Goal: Obtain resource: Download file/media

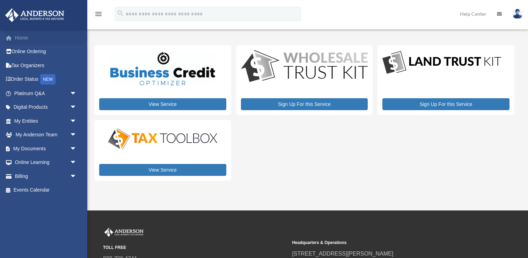
click at [26, 39] on link "Home" at bounding box center [46, 38] width 82 height 14
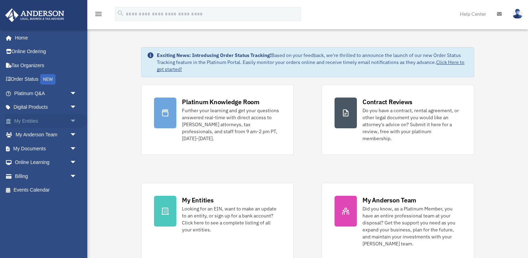
click at [44, 120] on link "My Entities arrow_drop_down" at bounding box center [46, 121] width 82 height 14
click at [70, 121] on span "arrow_drop_down" at bounding box center [77, 121] width 14 height 14
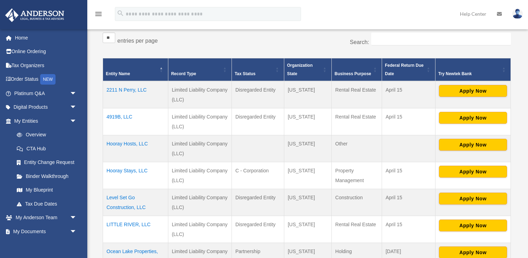
scroll to position [117, 0]
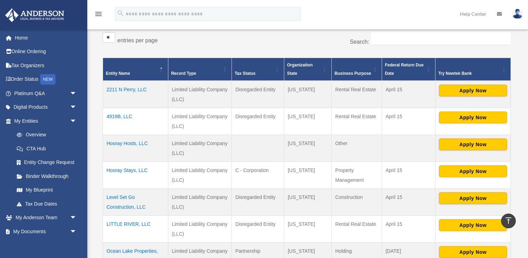
click at [119, 88] on td "2211 N Perry, LLC" at bounding box center [135, 94] width 65 height 27
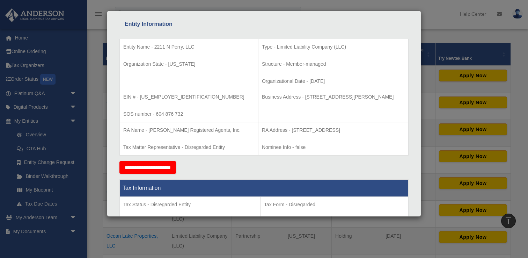
scroll to position [0, 0]
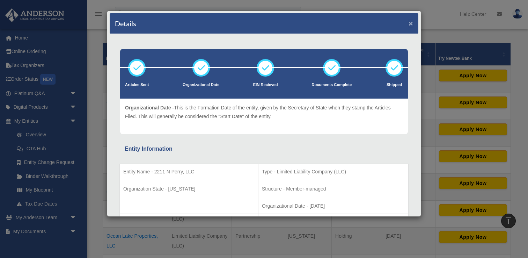
click at [409, 22] on button "×" at bounding box center [410, 23] width 5 height 7
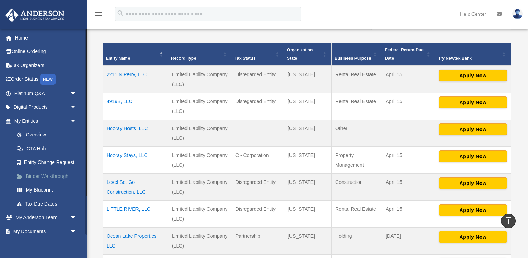
click at [51, 171] on link "Binder Walkthrough" at bounding box center [48, 176] width 77 height 14
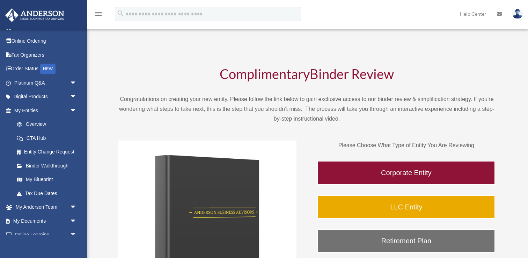
scroll to position [47, 0]
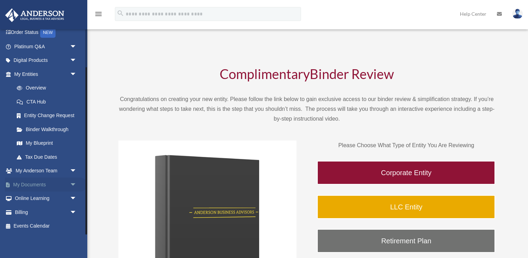
click at [44, 183] on link "My Documents arrow_drop_down" at bounding box center [46, 184] width 82 height 14
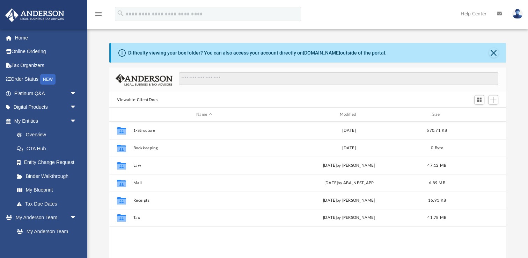
scroll to position [158, 396]
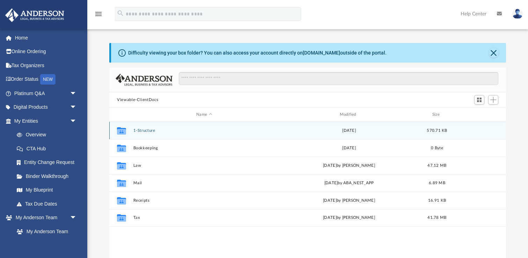
click at [147, 128] on button "1-Structure" at bounding box center [204, 130] width 142 height 5
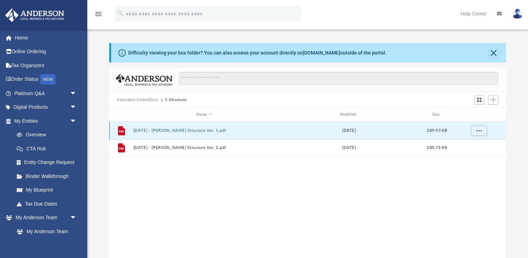
click at [162, 129] on button "2021.01.27 - Arthur Harding Structure Ver. 1.pdf" at bounding box center [204, 130] width 142 height 5
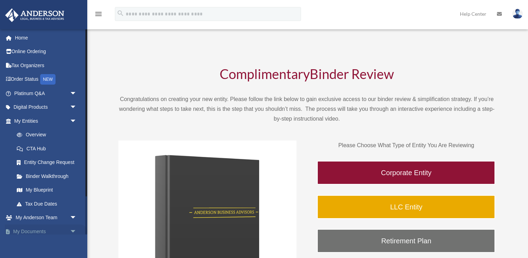
click at [41, 231] on link "My Documents arrow_drop_down" at bounding box center [46, 231] width 82 height 14
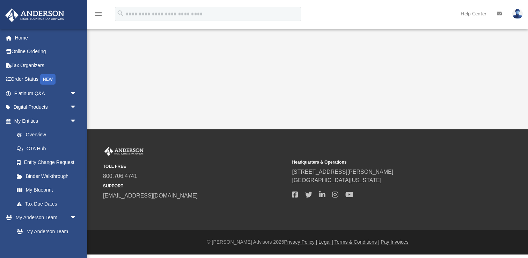
click at [64, 230] on link "My Anderson Team" at bounding box center [45, 231] width 70 height 14
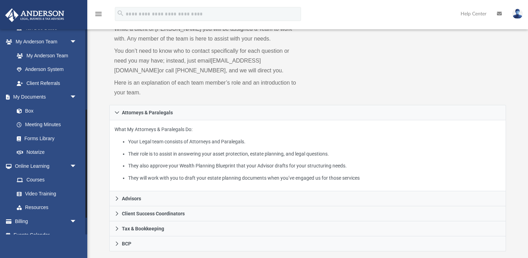
scroll to position [182, 0]
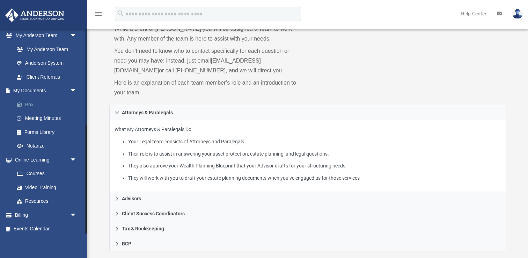
click at [29, 104] on link "Box" at bounding box center [48, 104] width 77 height 14
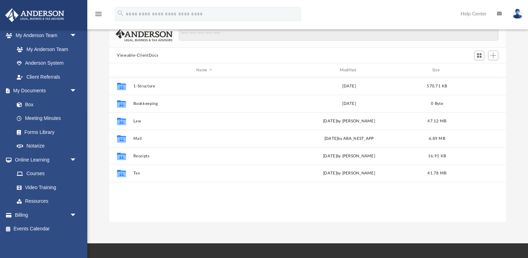
scroll to position [158, 396]
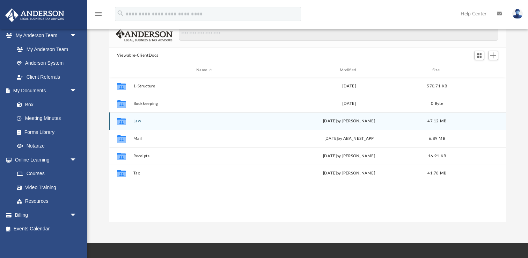
click at [134, 124] on div "Collaborated Folder Law [DATE] by [PERSON_NAME] 47.12 MB" at bounding box center [307, 120] width 396 height 17
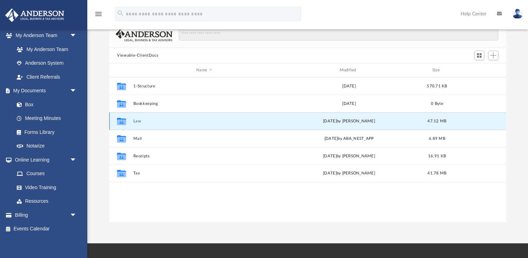
click at [118, 119] on icon "grid" at bounding box center [121, 122] width 9 height 6
click at [127, 121] on icon "Collaborated Folder" at bounding box center [121, 120] width 11 height 11
click at [121, 120] on icon "grid" at bounding box center [121, 122] width 9 height 6
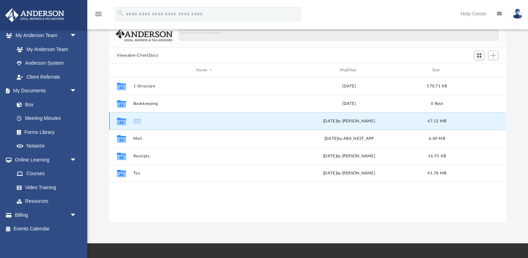
click at [121, 120] on icon "grid" at bounding box center [121, 122] width 9 height 6
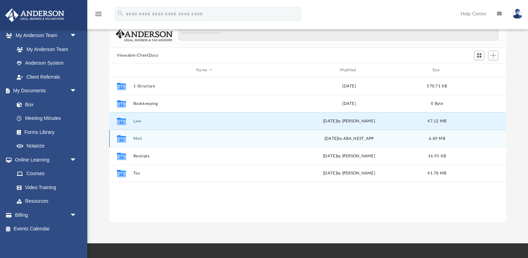
click at [124, 139] on icon "grid" at bounding box center [121, 139] width 9 height 6
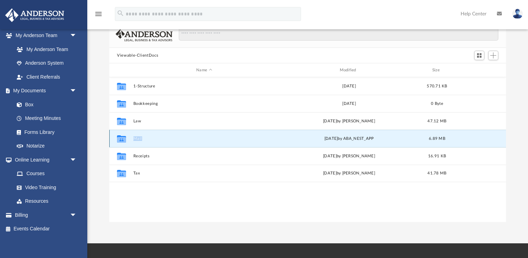
click at [124, 139] on icon "grid" at bounding box center [121, 139] width 9 height 6
click at [334, 142] on div "Collaborated Folder Mail Mon Sep 15 2025 by ABA_NEST_APP 6.89 MB" at bounding box center [307, 137] width 396 height 17
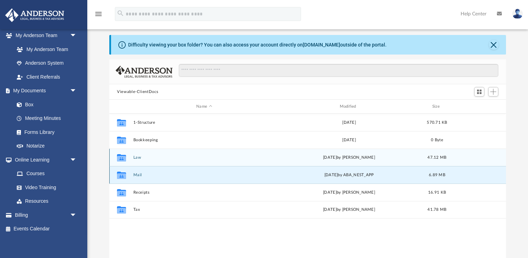
scroll to position [10, 0]
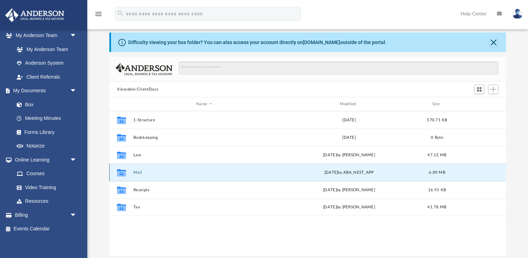
click at [118, 174] on icon "grid" at bounding box center [121, 173] width 9 height 6
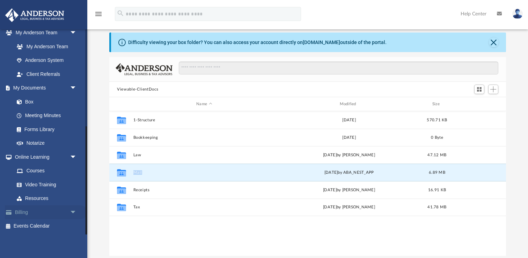
click at [30, 211] on link "Billing arrow_drop_down" at bounding box center [46, 212] width 82 height 14
click at [29, 103] on link "Box" at bounding box center [48, 102] width 77 height 14
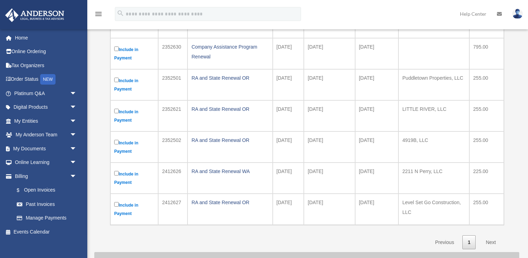
scroll to position [137, 0]
click at [30, 123] on link "My Entities arrow_drop_down" at bounding box center [46, 121] width 82 height 14
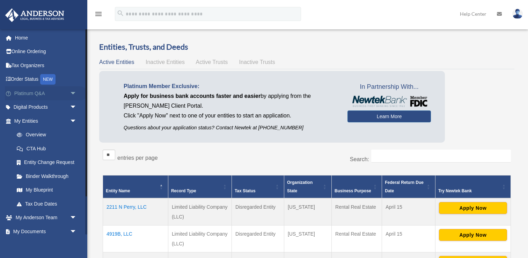
click at [24, 91] on link "Platinum Q&A arrow_drop_down" at bounding box center [46, 93] width 82 height 14
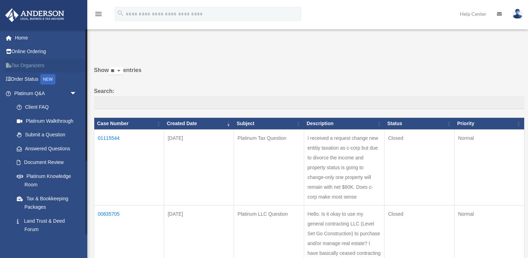
click at [20, 64] on link "Tax Organizers" at bounding box center [46, 65] width 82 height 14
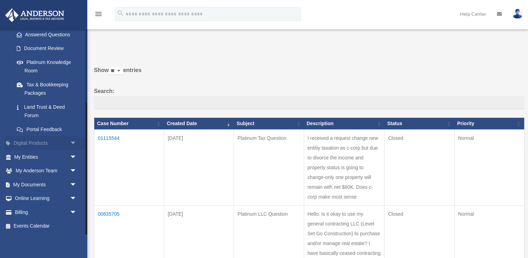
click at [55, 146] on link "Digital Products arrow_drop_down" at bounding box center [46, 143] width 82 height 14
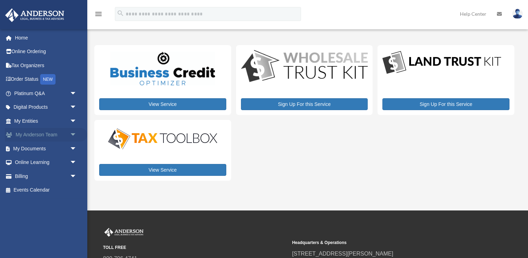
click at [49, 136] on link "My Anderson Team arrow_drop_down" at bounding box center [46, 135] width 82 height 14
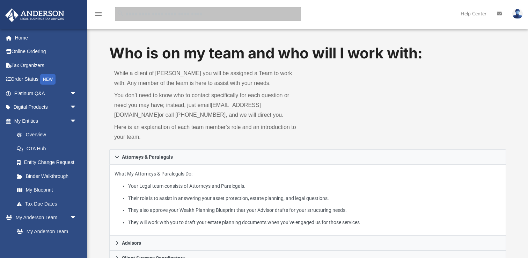
click at [134, 16] on input "search" at bounding box center [208, 14] width 186 height 14
type input "***"
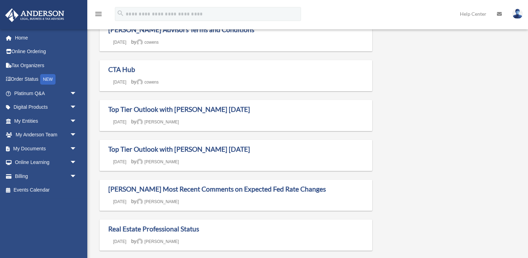
scroll to position [375, 0]
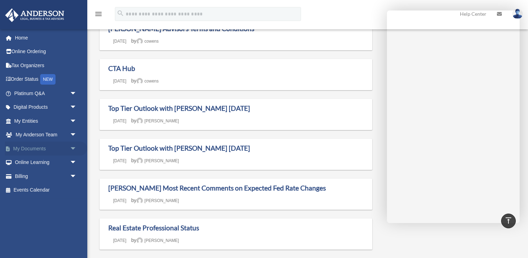
click at [39, 148] on link "My Documents arrow_drop_down" at bounding box center [46, 148] width 82 height 14
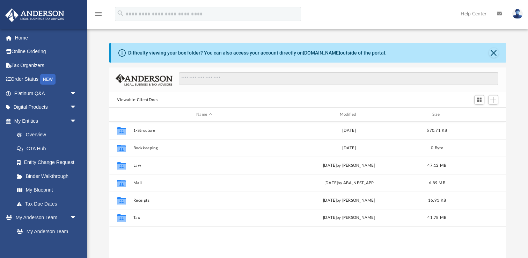
scroll to position [158, 396]
click at [201, 77] on input "Search files and folders" at bounding box center [338, 78] width 319 height 13
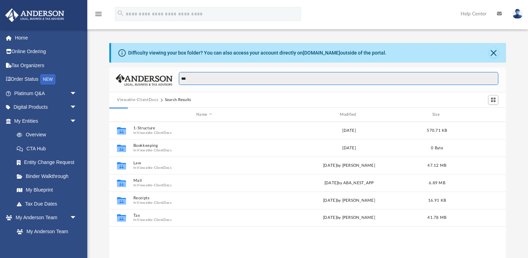
type input "***"
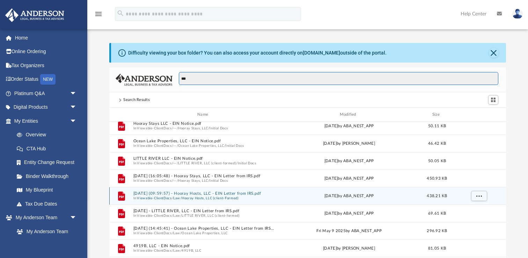
scroll to position [22, 0]
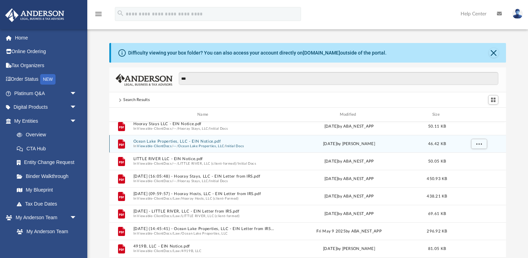
click at [211, 142] on button "Ocean Lake Properties, LLC - EIN Notice.pdf" at bounding box center [204, 141] width 142 height 5
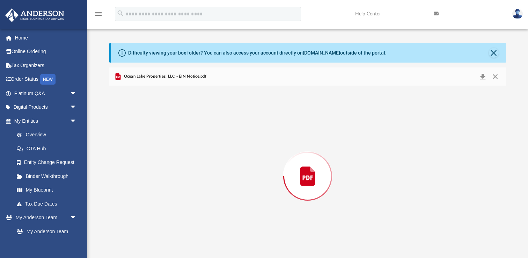
scroll to position [8, 0]
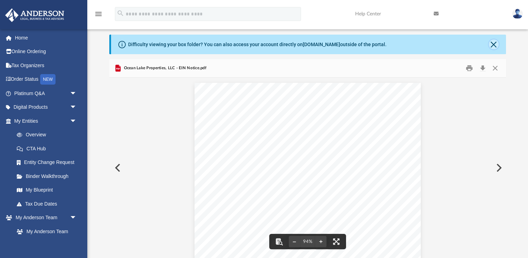
click at [492, 44] on button "Close" at bounding box center [494, 44] width 10 height 10
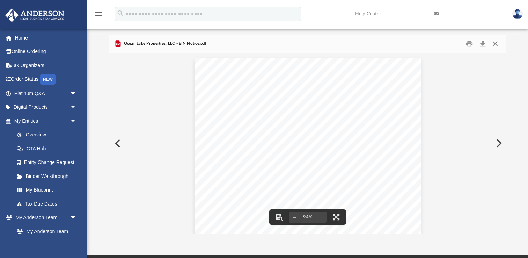
click at [492, 43] on button "Close" at bounding box center [495, 43] width 13 height 11
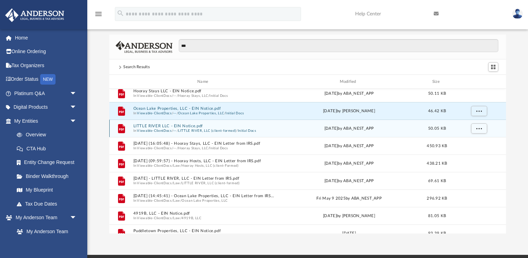
click at [202, 127] on button "LITTLE RIVER LLC - EIN Notice.pdf" at bounding box center [204, 126] width 142 height 5
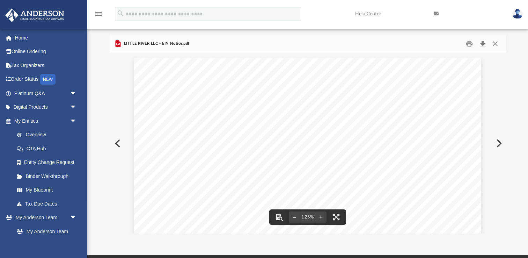
click at [484, 42] on button "Download" at bounding box center [482, 43] width 13 height 11
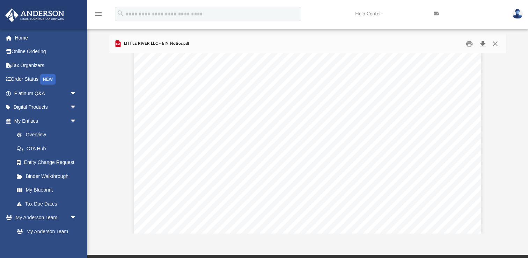
scroll to position [0, 0]
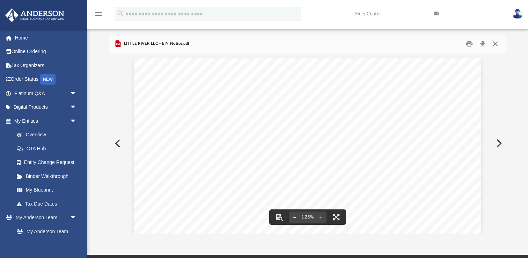
click at [497, 42] on button "Close" at bounding box center [495, 43] width 13 height 11
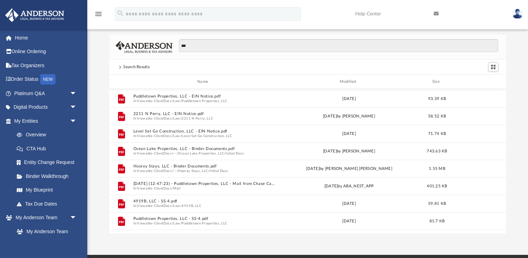
scroll to position [159, 0]
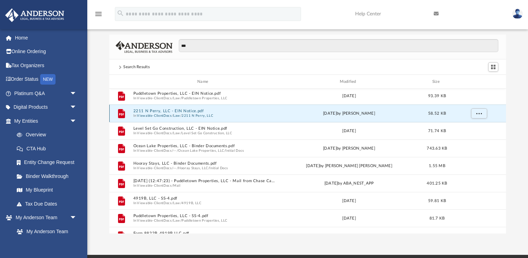
click at [194, 111] on button "2211 N Perry, LLC - EIN Notice.pdf" at bounding box center [204, 111] width 142 height 5
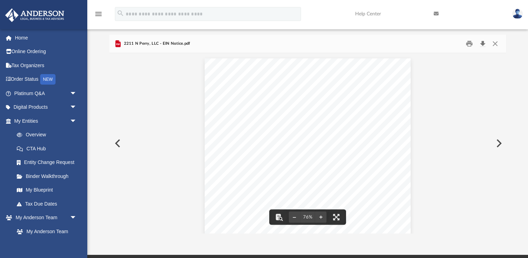
click at [481, 43] on button "Download" at bounding box center [482, 43] width 13 height 11
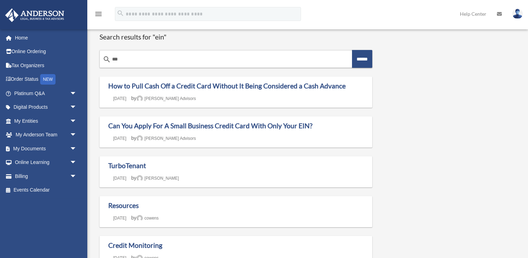
scroll to position [375, 0]
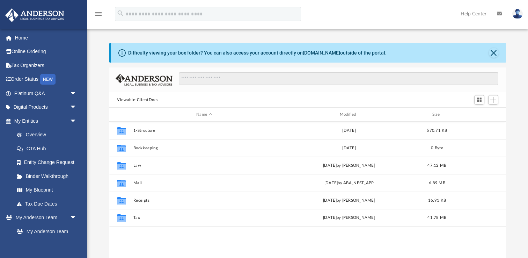
scroll to position [158, 396]
click at [197, 81] on input "Search files and folders" at bounding box center [338, 78] width 319 height 13
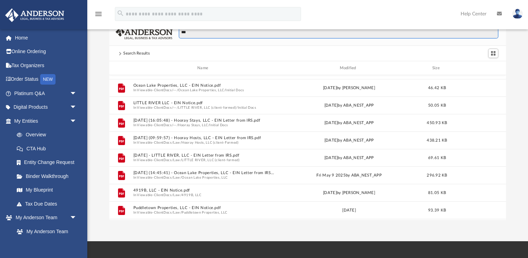
scroll to position [0, 0]
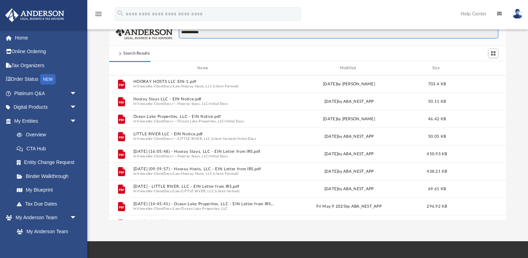
type input "**********"
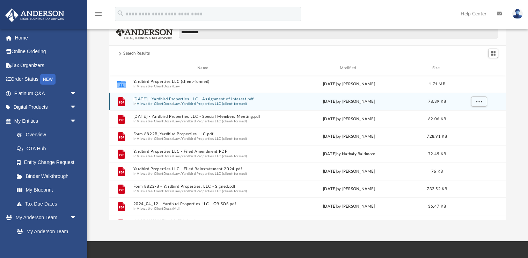
click at [247, 102] on button "Yardbird Properties LLC (client-formed)" at bounding box center [213, 103] width 65 height 5
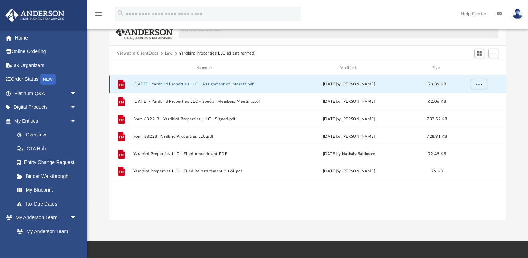
click at [249, 83] on button "[DATE] - Yardbird Properties LLC - Assignment of Interest.pdf" at bounding box center [204, 84] width 142 height 5
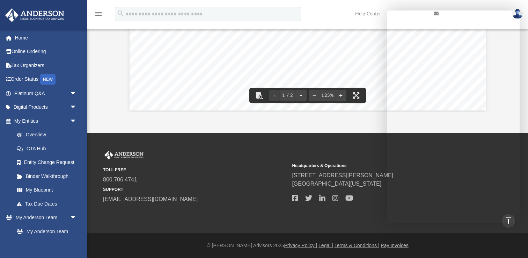
scroll to position [288, 0]
click at [328, 62] on span "material to formulating an investment decision and that such information has be…" at bounding box center [307, 62] width 272 height 6
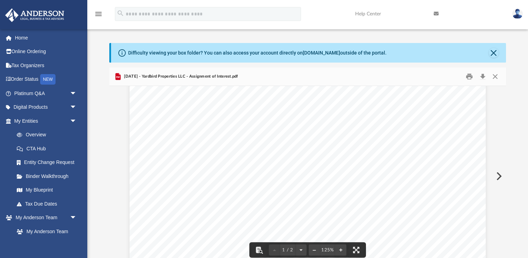
scroll to position [0, 0]
click at [498, 77] on button "Close" at bounding box center [495, 76] width 13 height 11
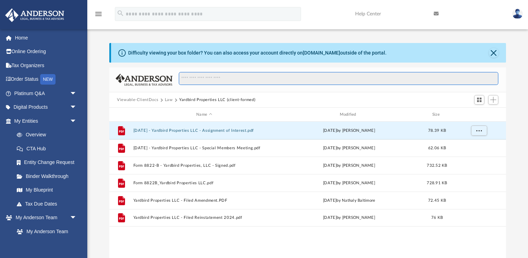
click at [211, 77] on input "Search files and folders" at bounding box center [338, 78] width 319 height 13
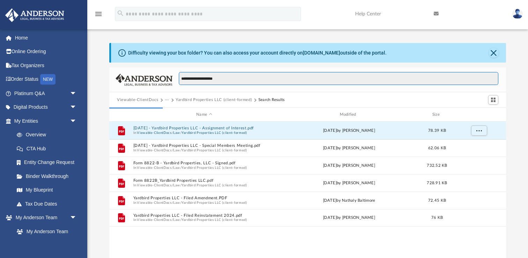
type input "**********"
click at [377, 82] on input "**********" at bounding box center [338, 78] width 319 height 13
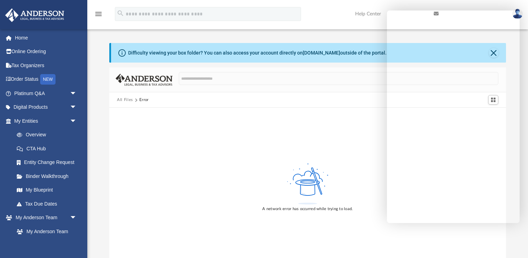
click at [277, 117] on div "A network error has occurred while trying to load." at bounding box center [307, 186] width 396 height 158
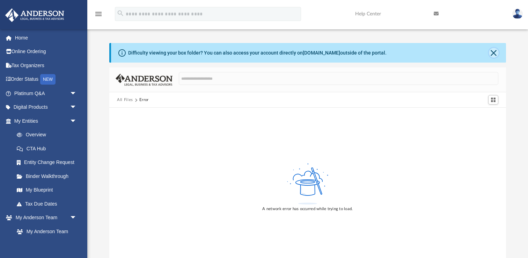
click at [493, 52] on button "Close" at bounding box center [494, 53] width 10 height 10
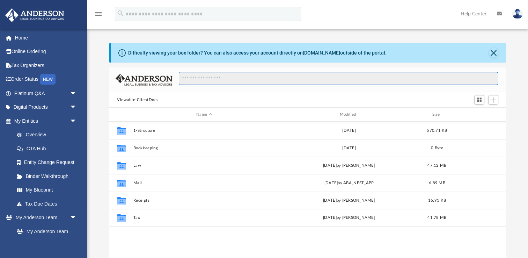
click at [195, 80] on input "Search files and folders" at bounding box center [338, 78] width 319 height 13
click at [228, 81] on input "Search files and folders" at bounding box center [338, 78] width 319 height 13
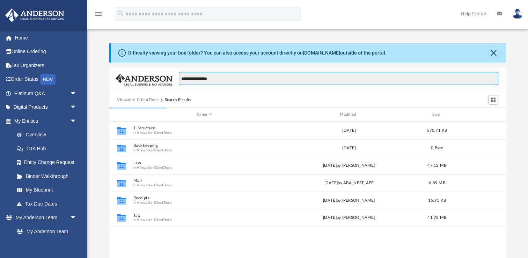
type input "**********"
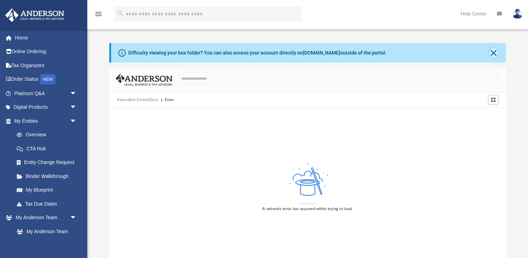
click at [491, 53] on button "Close" at bounding box center [494, 53] width 10 height 10
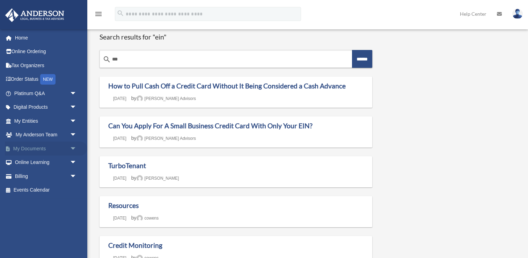
click at [36, 146] on link "My Documents arrow_drop_down" at bounding box center [46, 148] width 82 height 14
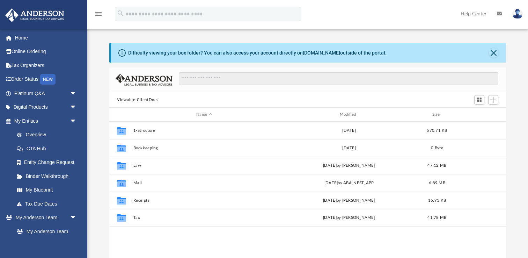
scroll to position [158, 396]
click at [204, 77] on input "Search files and folders" at bounding box center [338, 78] width 319 height 13
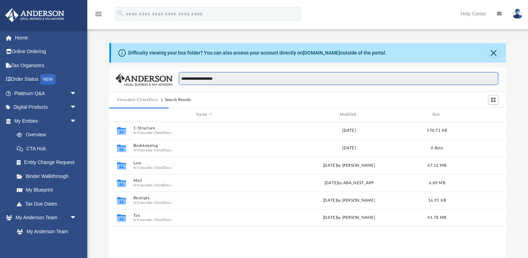
type input "**********"
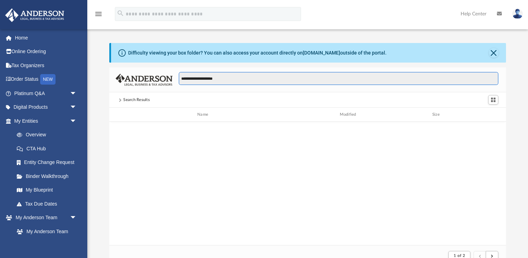
scroll to position [0, 0]
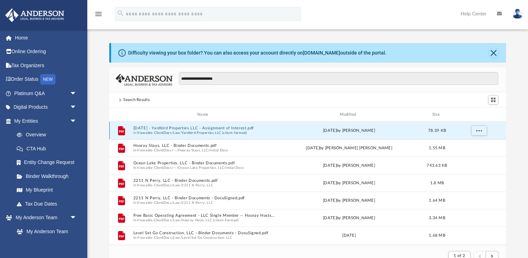
click at [242, 127] on button "2025.05.20 - Yardbird Properties LLC - Assignment of Interest.pdf" at bounding box center [204, 128] width 142 height 5
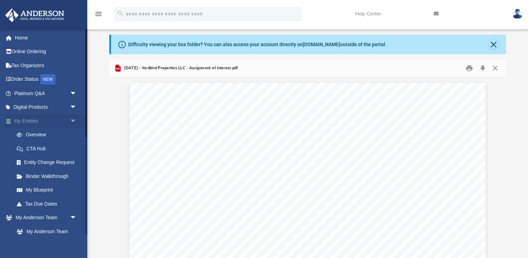
click at [41, 125] on link "My Entities arrow_drop_down" at bounding box center [46, 121] width 82 height 14
click at [70, 118] on span "arrow_drop_down" at bounding box center [77, 121] width 14 height 14
click at [47, 118] on link "My Entities arrow_drop_up" at bounding box center [46, 121] width 82 height 14
click at [6, 118] on link "My Entities arrow_drop_up" at bounding box center [46, 121] width 82 height 14
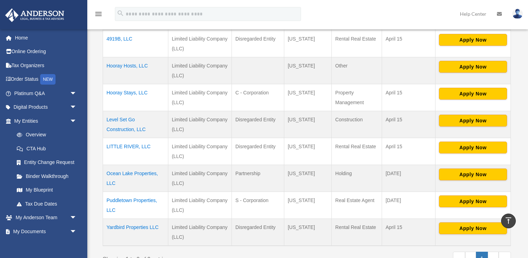
scroll to position [196, 0]
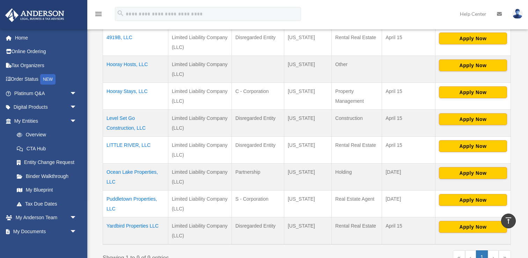
click at [143, 146] on td "LITTLE RIVER, LLC" at bounding box center [135, 149] width 65 height 27
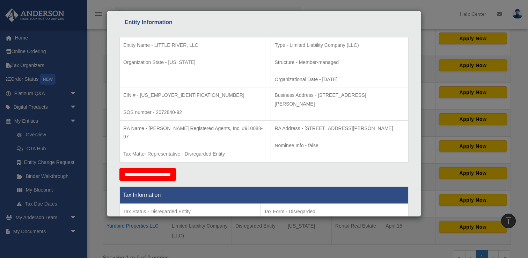
scroll to position [0, 0]
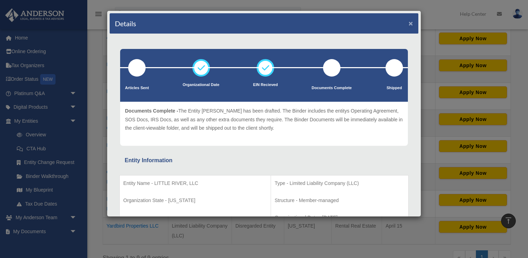
click at [409, 25] on button "×" at bounding box center [410, 23] width 5 height 7
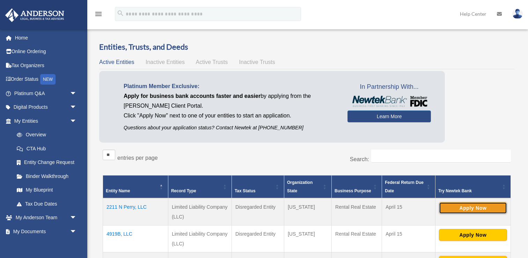
click at [464, 204] on button "Apply Now" at bounding box center [473, 208] width 68 height 12
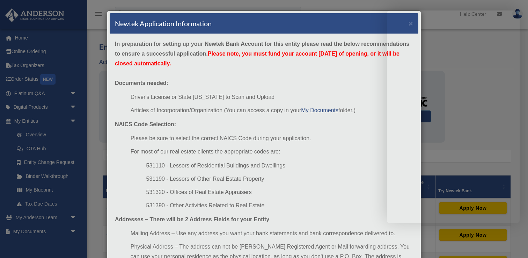
click at [97, 122] on div "Newtek Application Information × In preparation for setting up your Newtek Bank…" at bounding box center [264, 129] width 528 height 258
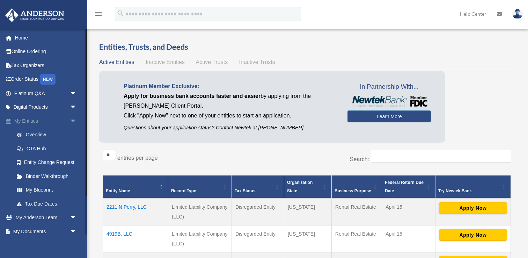
click at [35, 124] on link "My Entities arrow_drop_down" at bounding box center [46, 121] width 82 height 14
click at [52, 230] on link "My Documents arrow_drop_down" at bounding box center [46, 231] width 82 height 14
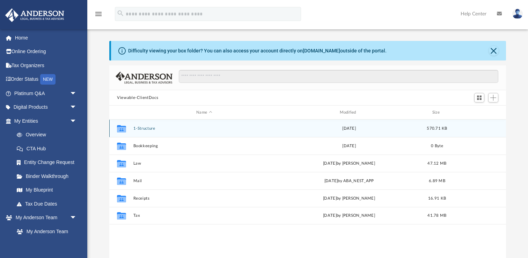
scroll to position [158, 396]
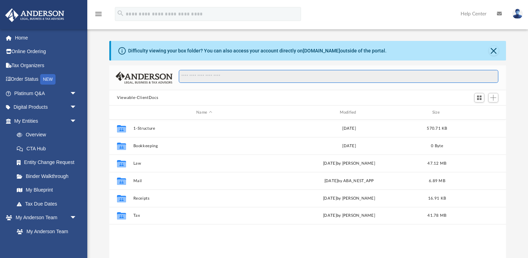
click at [205, 74] on input "Search files and folders" at bounding box center [338, 76] width 319 height 13
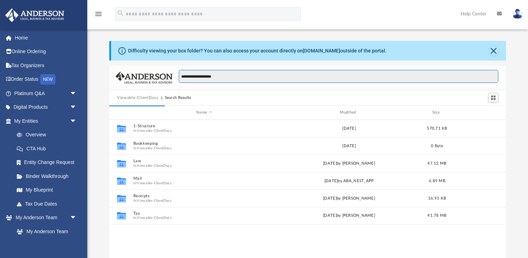
type input "**********"
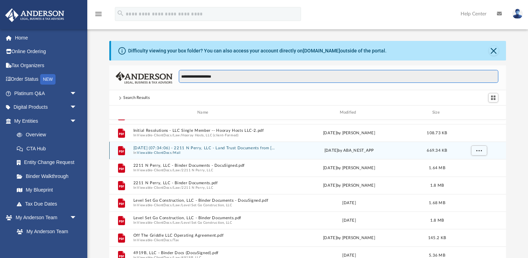
scroll to position [66, 0]
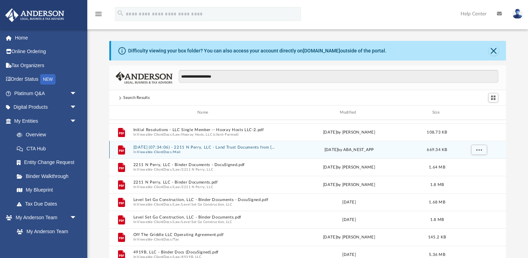
click at [264, 147] on button "2025.06.09 (07:34:06) - 2211 N Perry, LLC - Land Trust Documents from Tom Konis…" at bounding box center [204, 147] width 142 height 5
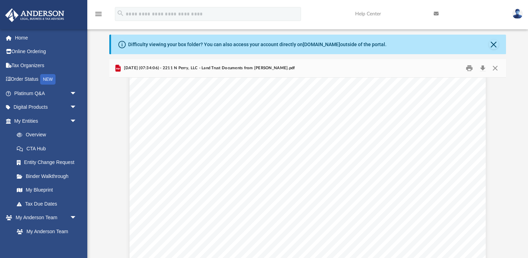
scroll to position [0, 0]
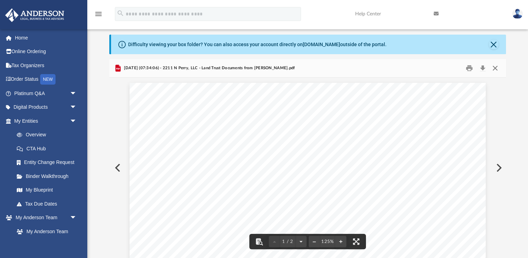
click at [496, 70] on button "Close" at bounding box center [495, 68] width 13 height 11
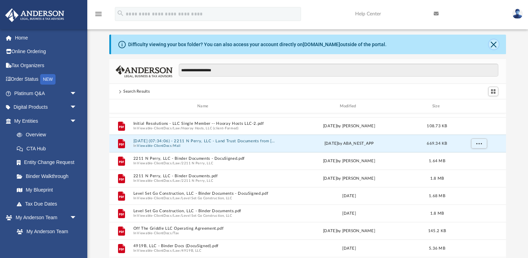
click at [494, 42] on button "Close" at bounding box center [494, 44] width 10 height 10
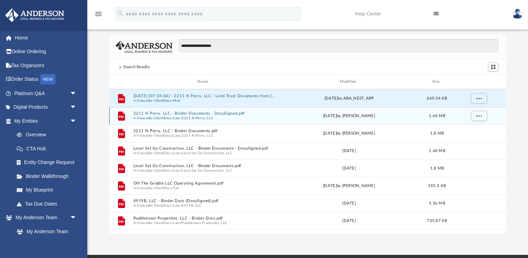
scroll to position [88, 0]
click at [195, 113] on button "2211 N Perry, LLC - Binder Documents - DocuSigned.pdf" at bounding box center [204, 112] width 142 height 5
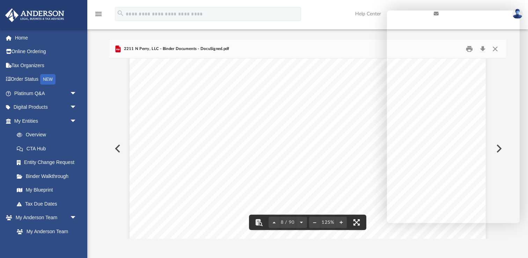
scroll to position [3354, 0]
click at [330, 80] on div at bounding box center [307, 80] width 396 height 1
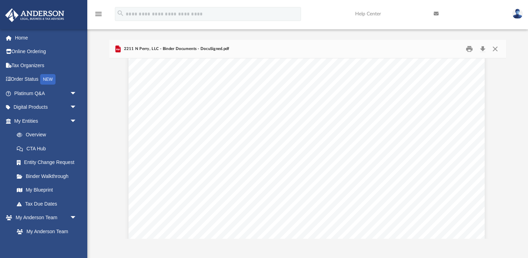
scroll to position [7256, 1]
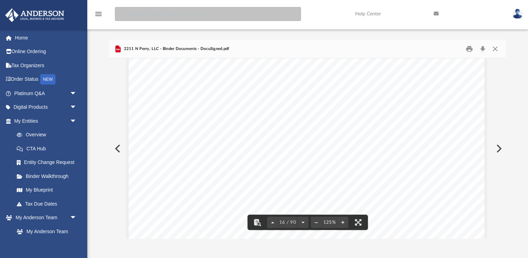
click at [144, 17] on input "search" at bounding box center [208, 14] width 186 height 14
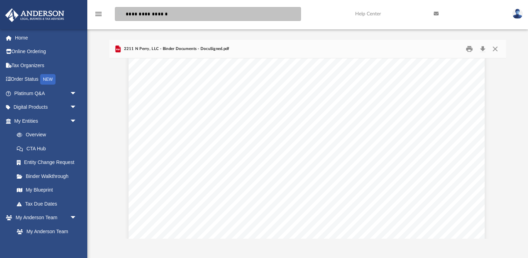
type input "**********"
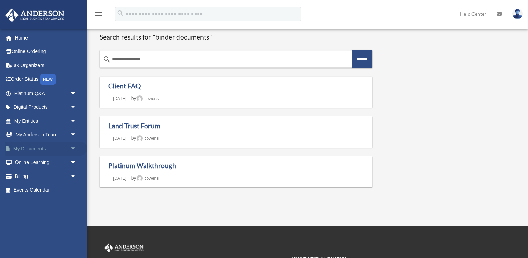
click at [38, 151] on link "My Documents arrow_drop_down" at bounding box center [46, 148] width 82 height 14
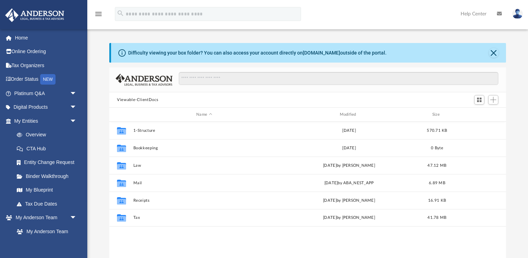
scroll to position [158, 396]
click at [213, 75] on input "Search files and folders" at bounding box center [338, 78] width 319 height 13
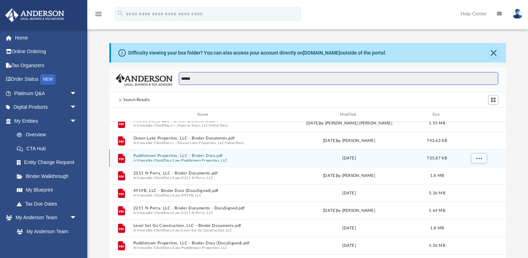
scroll to position [12, 0]
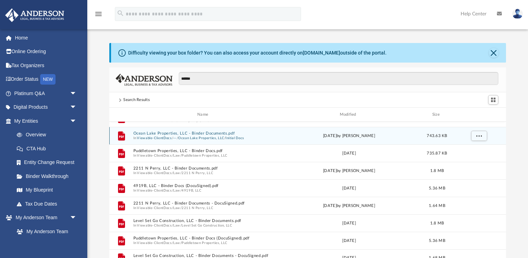
click at [220, 135] on button "Ocean Lake Properties, LLC - Binder Documents.pdf" at bounding box center [204, 133] width 142 height 5
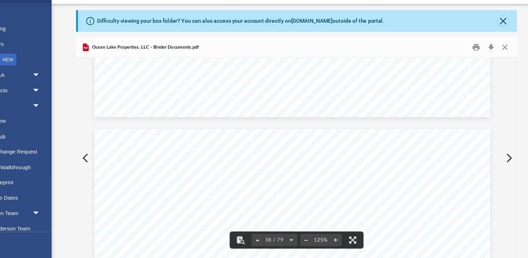
scroll to position [17735, 4]
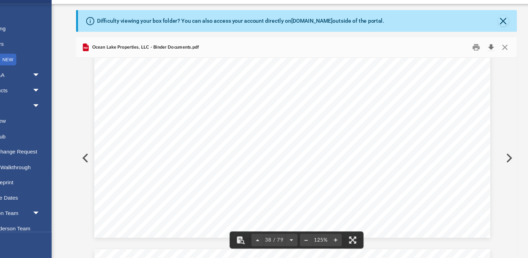
click at [482, 67] on button "Download" at bounding box center [482, 68] width 13 height 11
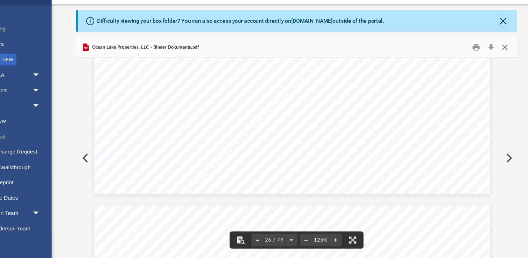
click at [496, 70] on button "Close" at bounding box center [495, 68] width 13 height 11
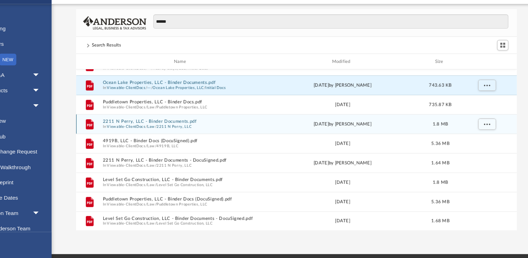
scroll to position [35, 0]
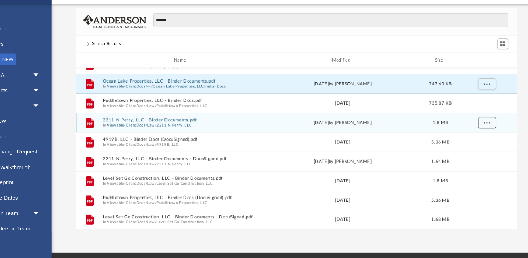
click at [478, 137] on span "More options" at bounding box center [479, 136] width 6 height 4
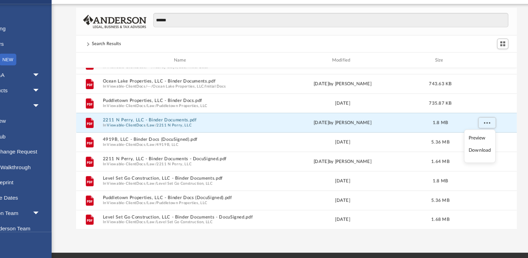
click at [477, 162] on li "Download" at bounding box center [472, 160] width 20 height 7
click at [193, 134] on button "2211 N Perry, LLC - Binder Documents.pdf" at bounding box center [204, 133] width 142 height 5
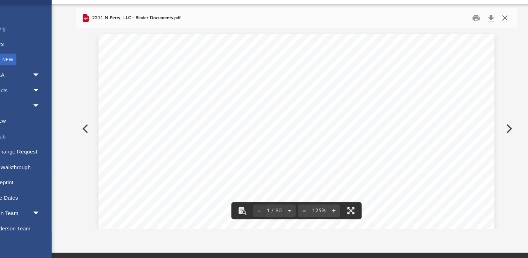
click at [496, 42] on button "Close" at bounding box center [495, 42] width 13 height 11
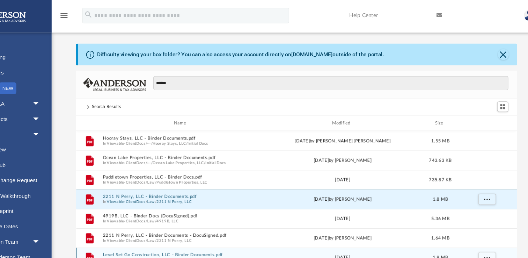
scroll to position [2, 0]
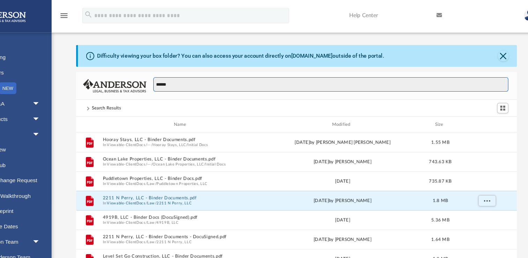
click at [192, 77] on input "******" at bounding box center [338, 75] width 319 height 13
drag, startPoint x: 193, startPoint y: 77, endPoint x: 173, endPoint y: 75, distance: 20.3
click at [173, 75] on div "******" at bounding box center [335, 79] width 326 height 20
type input "********"
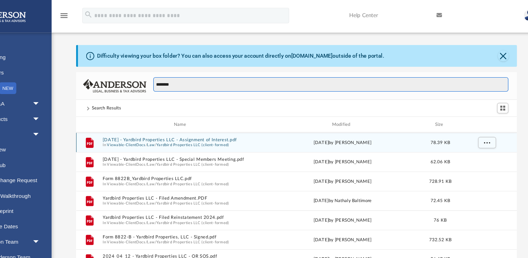
scroll to position [21, 0]
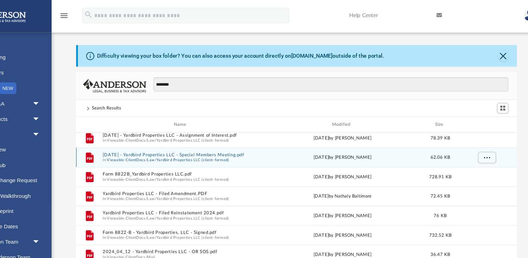
click at [178, 143] on button "Law" at bounding box center [176, 143] width 7 height 5
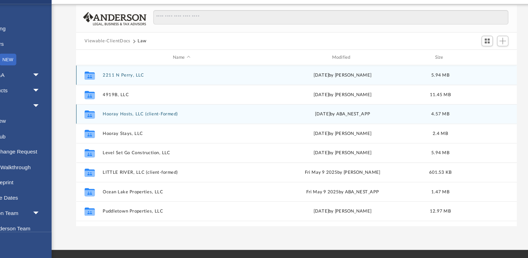
scroll to position [38, 0]
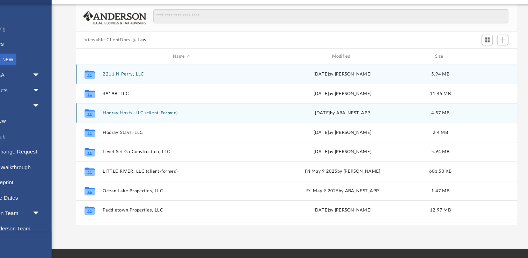
click at [121, 90] on icon "grid" at bounding box center [121, 93] width 9 height 6
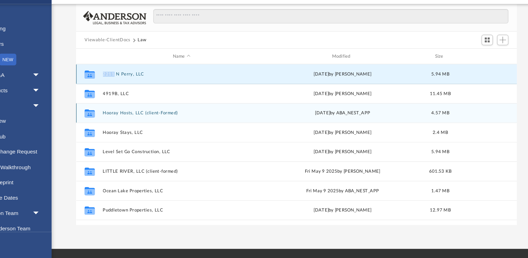
click at [121, 90] on icon "grid" at bounding box center [121, 93] width 9 height 6
click at [129, 93] on div "Collaborated Folder" at bounding box center [121, 92] width 17 height 11
click at [158, 91] on button "2211 N Perry, LLC" at bounding box center [204, 92] width 142 height 5
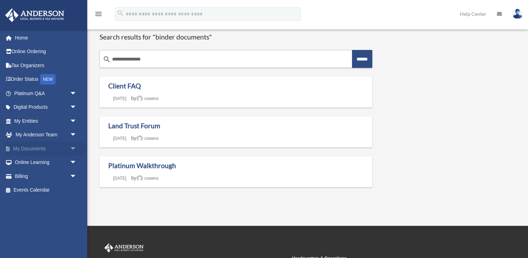
click at [37, 148] on link "My Documents arrow_drop_down" at bounding box center [46, 148] width 82 height 14
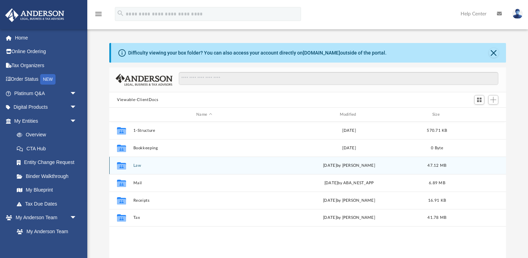
scroll to position [158, 396]
click at [131, 166] on div "Collaborated Folder Law [DATE] by [PERSON_NAME] 47.12 MB" at bounding box center [307, 164] width 396 height 17
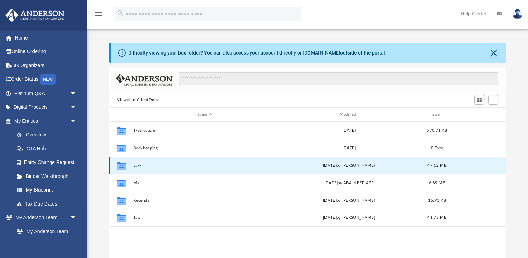
click at [120, 164] on icon "grid" at bounding box center [121, 166] width 9 height 6
click at [138, 164] on button "Law" at bounding box center [204, 165] width 142 height 5
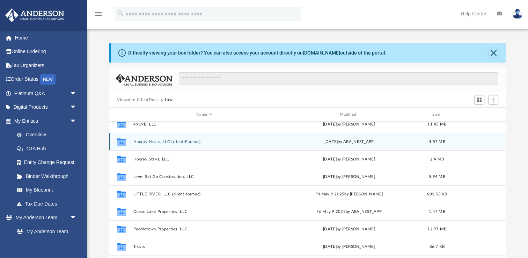
scroll to position [30, 0]
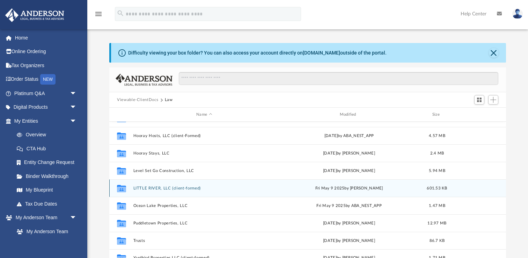
click at [148, 187] on button "LITTLE RIVER, LLC (client-formed)" at bounding box center [204, 188] width 142 height 5
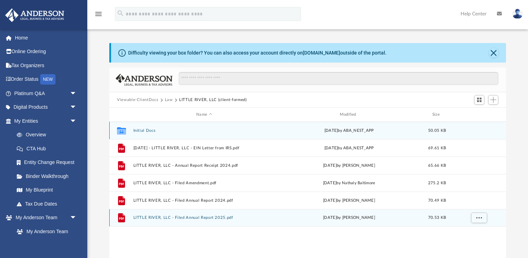
scroll to position [0, 0]
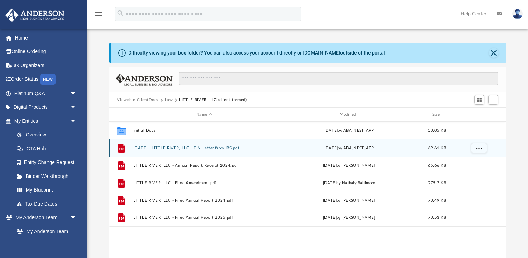
click at [167, 149] on button "2024.05.14 - LITTLE RIVER, LLC - EIN Letter from IRS.pdf" at bounding box center [204, 148] width 142 height 5
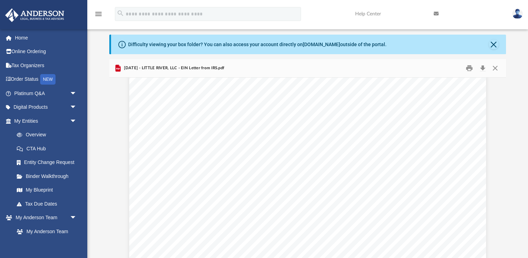
scroll to position [761, 0]
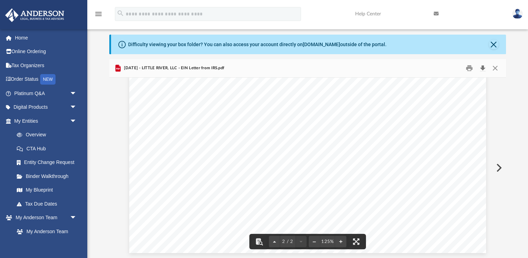
click at [485, 69] on button "Download" at bounding box center [482, 68] width 13 height 11
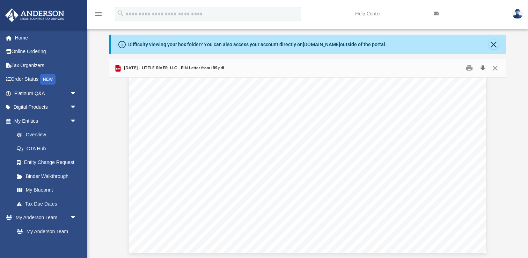
click at [482, 69] on button "Download" at bounding box center [482, 68] width 13 height 11
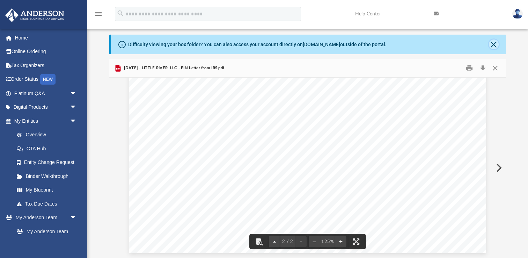
click at [492, 44] on button "Close" at bounding box center [494, 44] width 10 height 10
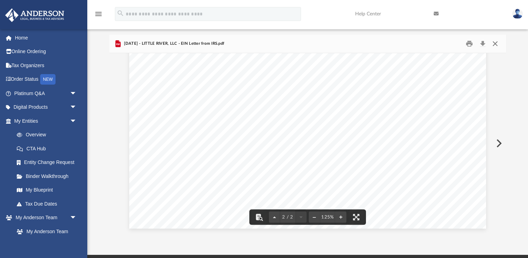
click at [496, 44] on button "Close" at bounding box center [495, 43] width 13 height 11
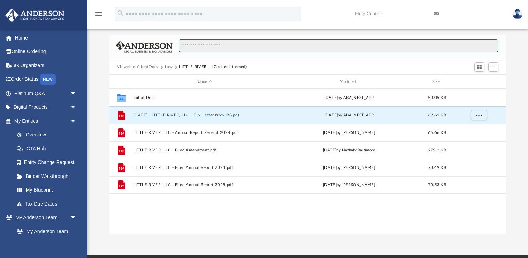
click at [215, 44] on input "Search files and folders" at bounding box center [338, 45] width 319 height 13
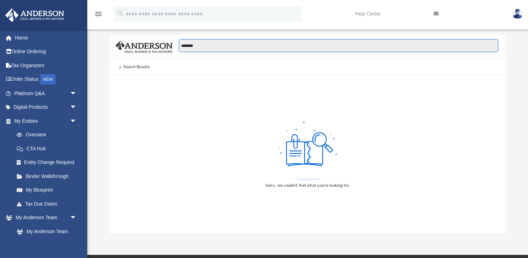
type input "********"
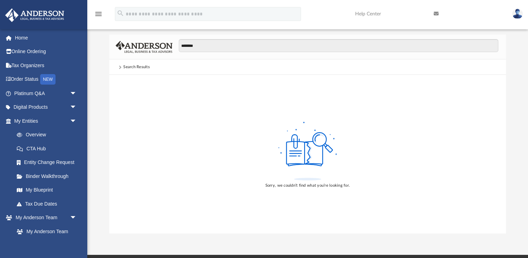
click at [125, 64] on div "Search Results" at bounding box center [136, 67] width 27 height 6
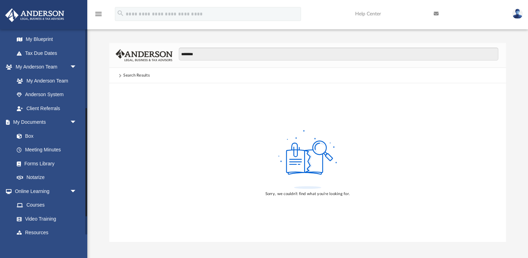
scroll to position [153, 0]
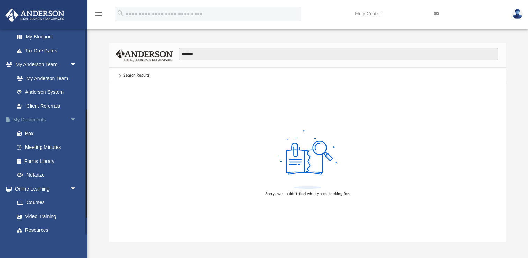
click at [73, 120] on span "arrow_drop_down" at bounding box center [77, 120] width 14 height 14
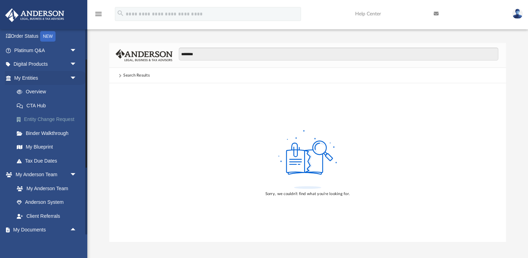
scroll to position [44, 0]
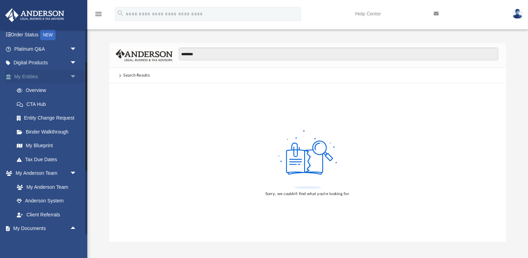
click at [39, 70] on link "My Entities arrow_drop_down" at bounding box center [46, 76] width 82 height 14
click at [39, 75] on link "My Entities arrow_drop_down" at bounding box center [46, 76] width 82 height 14
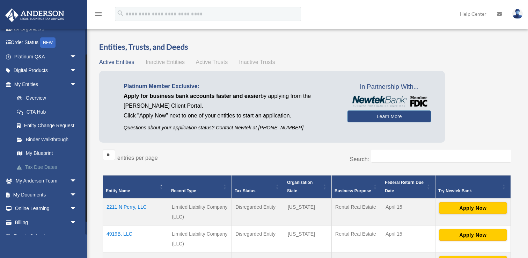
scroll to position [43, 0]
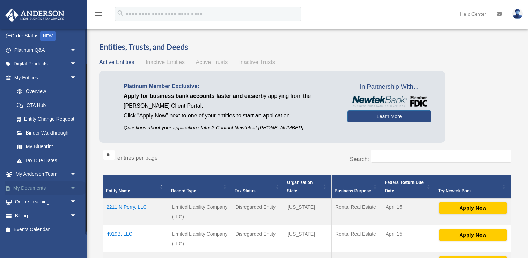
click at [36, 189] on link "My Documents arrow_drop_down" at bounding box center [46, 188] width 82 height 14
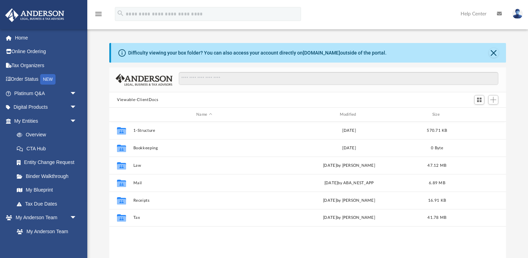
scroll to position [158, 396]
click at [50, 215] on link "My [PERSON_NAME] Team arrow_drop_down" at bounding box center [46, 217] width 82 height 14
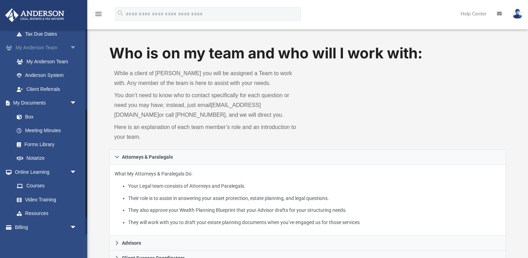
scroll to position [174, 0]
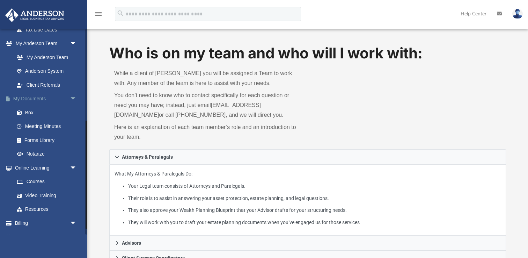
click at [36, 100] on link "My Documents arrow_drop_down" at bounding box center [46, 99] width 82 height 14
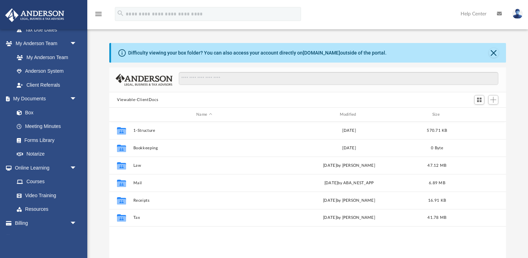
scroll to position [158, 396]
click at [191, 82] on input "Search files and folders" at bounding box center [338, 78] width 319 height 13
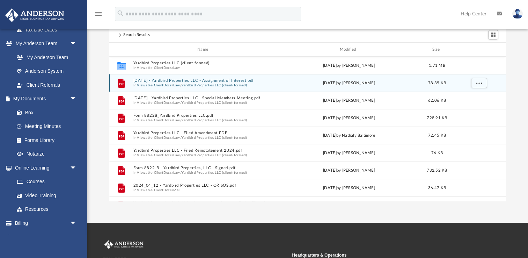
scroll to position [0, 0]
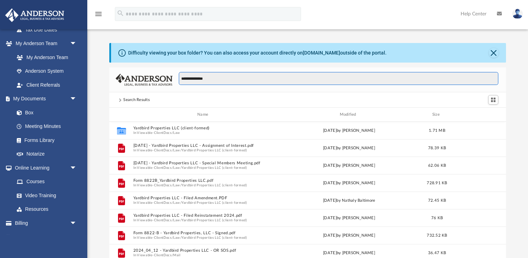
drag, startPoint x: 210, startPoint y: 80, endPoint x: 196, endPoint y: 78, distance: 14.1
click at [196, 78] on input "**********" at bounding box center [338, 78] width 319 height 13
type input "********"
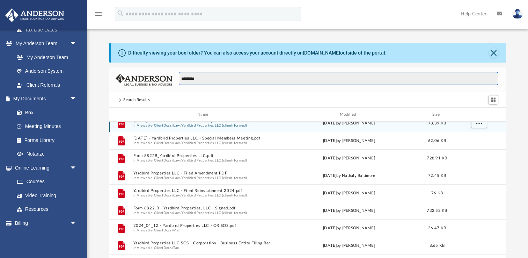
scroll to position [30, 0]
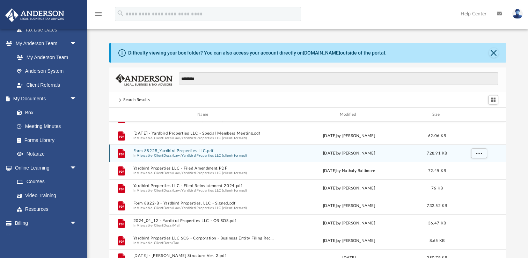
click at [207, 154] on button "Yardbird Properties LLC (client-formed)" at bounding box center [213, 155] width 65 height 5
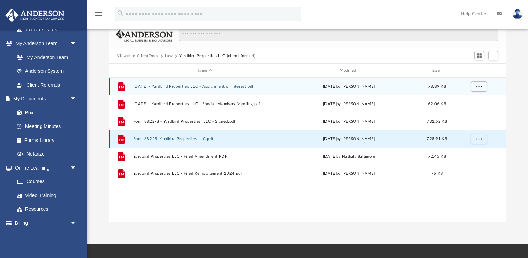
scroll to position [45, 0]
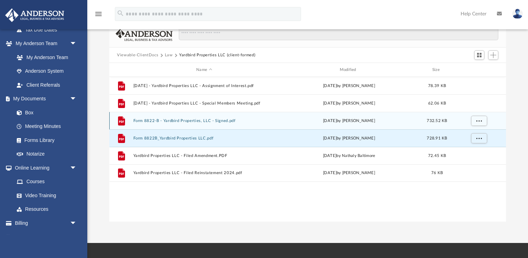
click at [150, 120] on button "Form 8822-B - Yardbird Properties, LLC - Signed.pdf" at bounding box center [204, 120] width 142 height 5
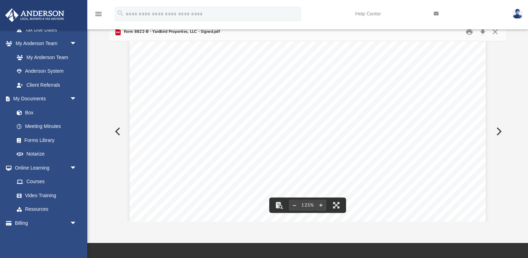
scroll to position [0, 0]
click at [494, 33] on button "Close" at bounding box center [495, 32] width 13 height 11
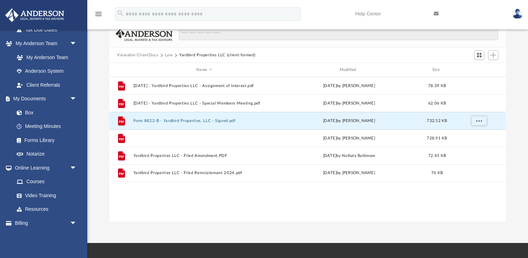
click at [201, 138] on button "Form 8822B_Yardbird Properties LLC.pdf" at bounding box center [204, 138] width 142 height 5
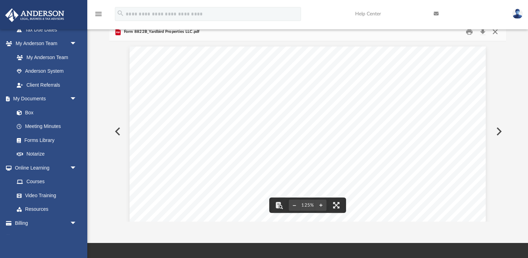
click at [493, 35] on button "Close" at bounding box center [495, 32] width 13 height 11
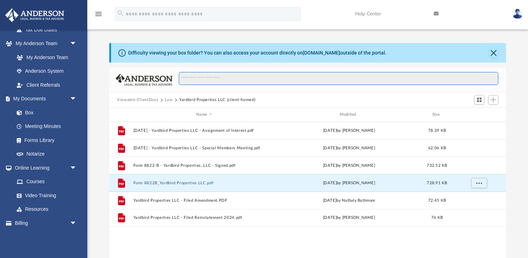
click at [198, 80] on input "Search files and folders" at bounding box center [338, 78] width 319 height 13
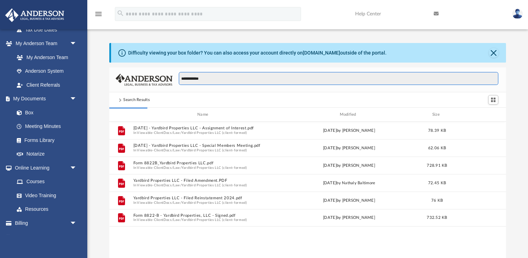
type input "**********"
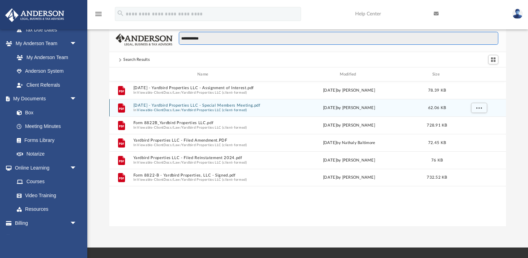
scroll to position [50, 0]
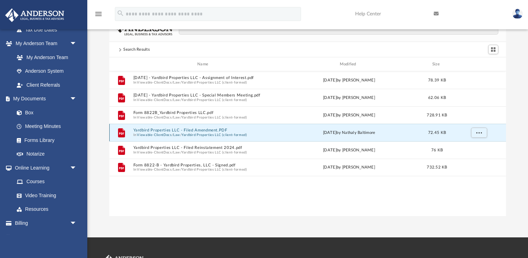
click at [177, 131] on button "Yardbird Properties LLC - Filed Amendment.PDF" at bounding box center [204, 130] width 142 height 5
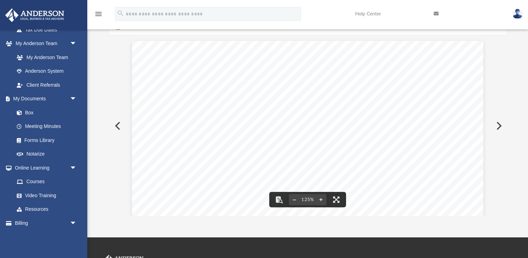
scroll to position [0, 0]
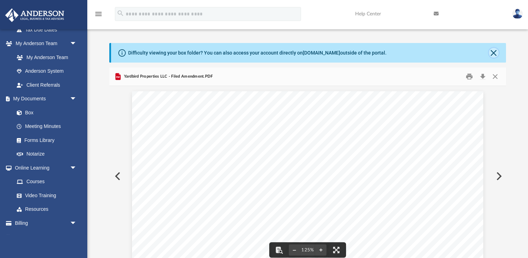
click at [493, 51] on button "Close" at bounding box center [494, 53] width 10 height 10
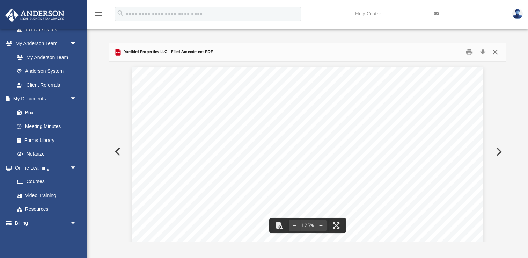
click at [494, 53] on button "Close" at bounding box center [495, 52] width 13 height 11
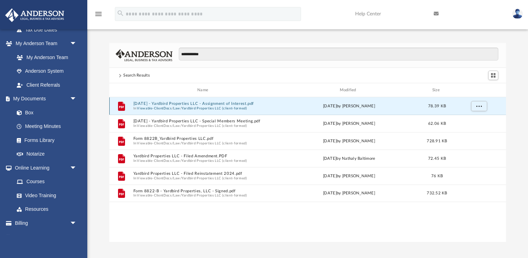
click at [236, 104] on button "2025.05.20 - Yardbird Properties LLC - Assignment of Interest.pdf" at bounding box center [204, 103] width 142 height 5
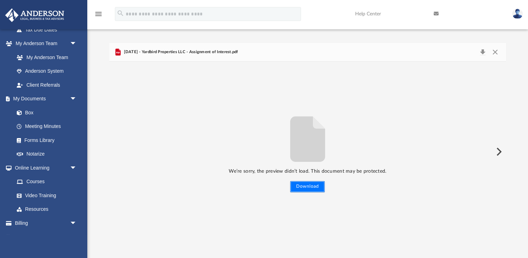
click at [308, 187] on button "Download" at bounding box center [307, 186] width 35 height 11
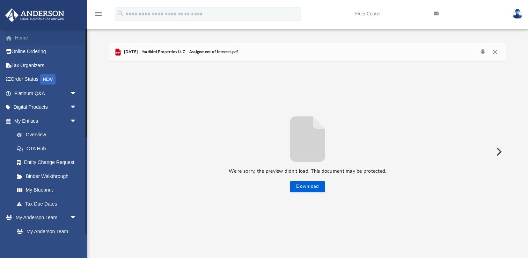
click at [14, 37] on span at bounding box center [12, 38] width 5 height 5
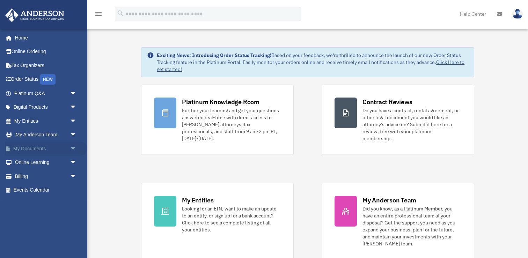
click at [44, 149] on link "My Documents arrow_drop_down" at bounding box center [46, 148] width 82 height 14
click at [44, 148] on link "My Documents arrow_drop_down" at bounding box center [46, 148] width 82 height 14
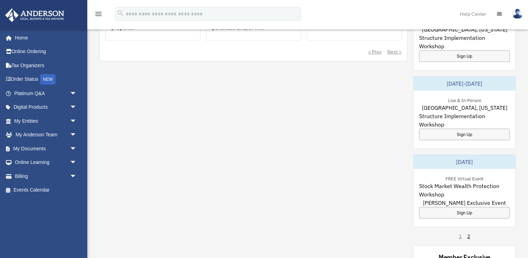
scroll to position [384, 0]
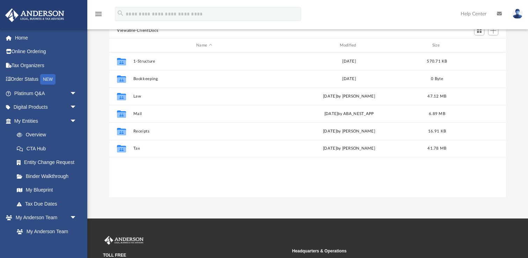
scroll to position [61, 0]
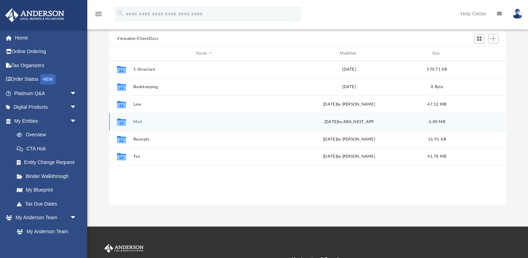
click at [126, 120] on icon "Collaborated Folder" at bounding box center [121, 121] width 11 height 11
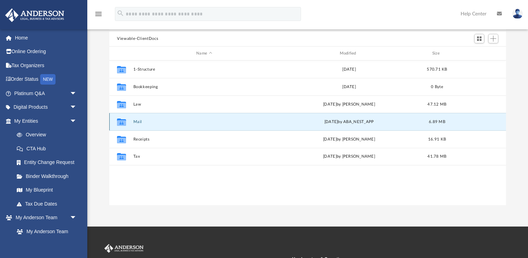
click at [121, 122] on icon "grid" at bounding box center [121, 123] width 9 height 6
click at [140, 121] on button "Mail" at bounding box center [204, 121] width 142 height 5
click at [123, 121] on icon "grid" at bounding box center [121, 123] width 9 height 6
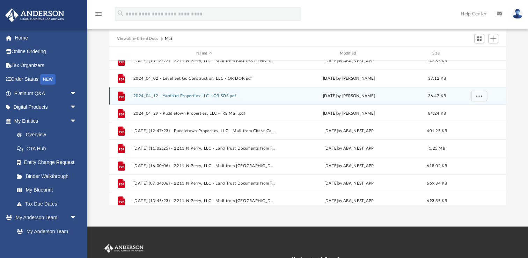
scroll to position [32, 0]
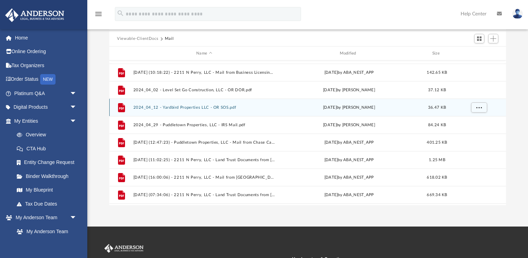
click at [196, 110] on div "File 2024_04_12 - Yardbird Properties LLC - OR SOS.pdf [DATE] by [PERSON_NAME] …" at bounding box center [307, 106] width 396 height 17
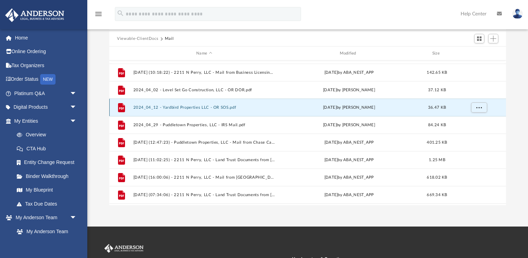
click at [197, 106] on button "2024_04_12 - Yardbird Properties LLC - OR SOS.pdf" at bounding box center [204, 107] width 142 height 5
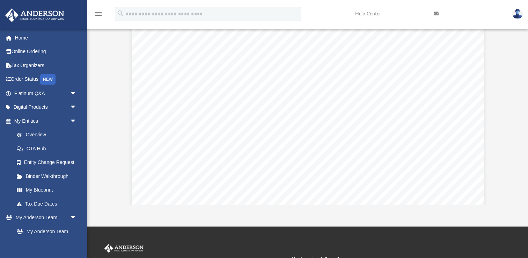
scroll to position [0, 0]
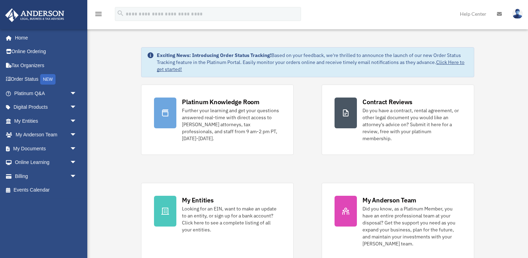
scroll to position [384, 0]
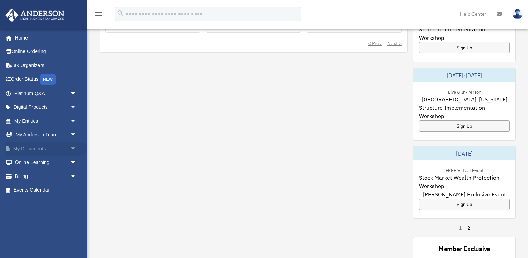
click at [42, 146] on link "My Documents arrow_drop_down" at bounding box center [46, 148] width 82 height 14
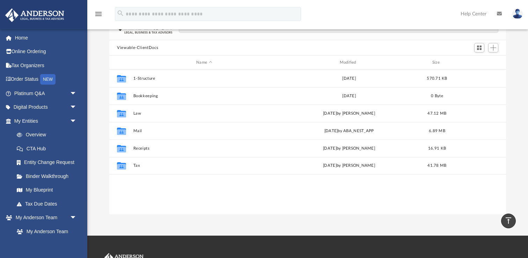
scroll to position [33, 0]
